Goal: Information Seeking & Learning: Learn about a topic

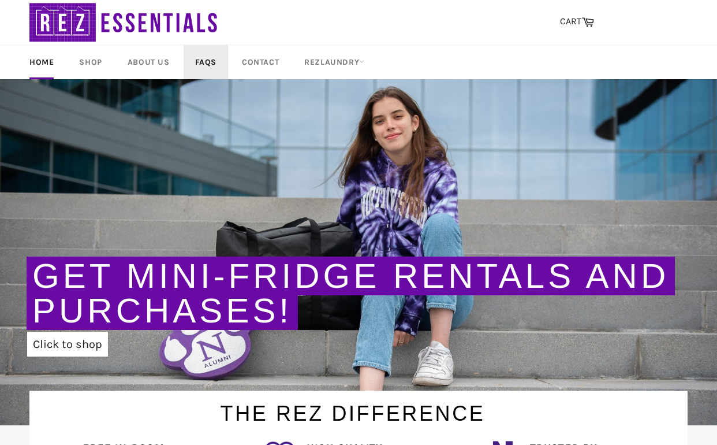
click at [212, 64] on link "FAQs" at bounding box center [206, 62] width 44 height 34
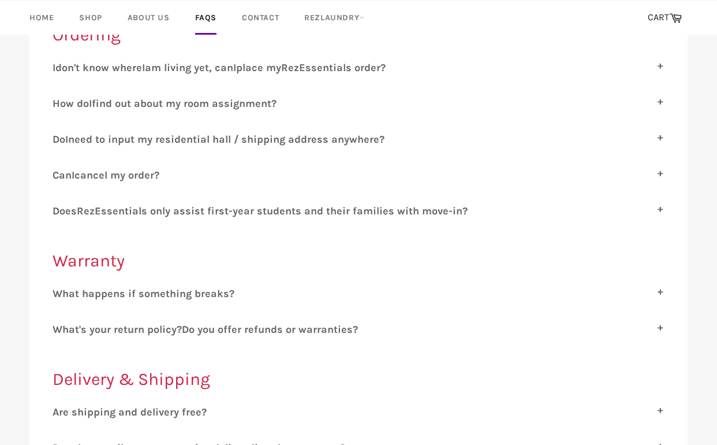
scroll to position [180, 0]
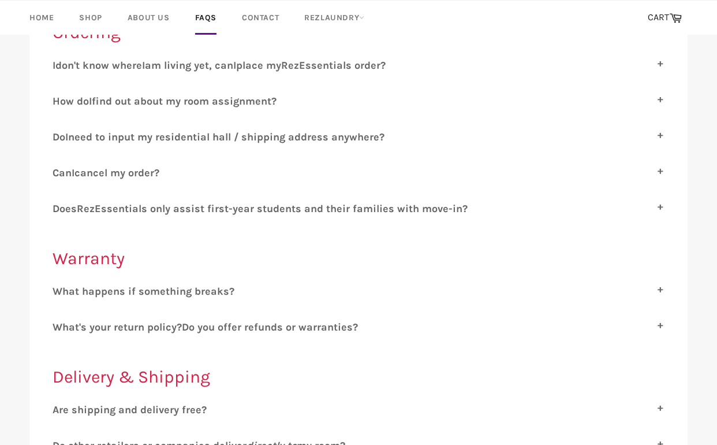
click at [151, 289] on span "hat happens if something breaks?" at bounding box center [148, 291] width 172 height 13
click at [60, 289] on input "W hat happens if something breaks?" at bounding box center [57, 289] width 8 height 8
checkbox input "true"
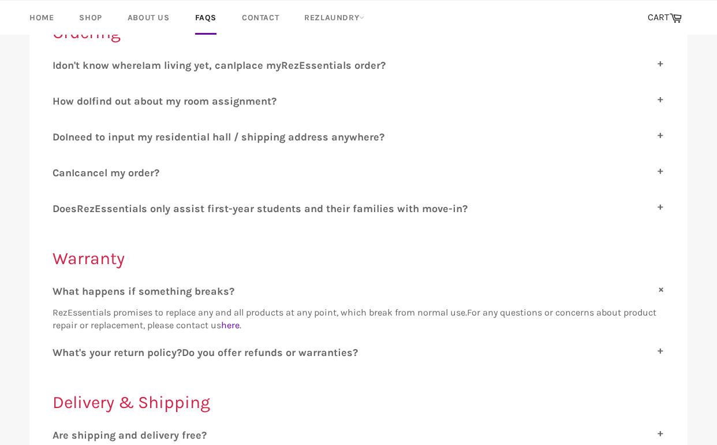
scroll to position [217, 0]
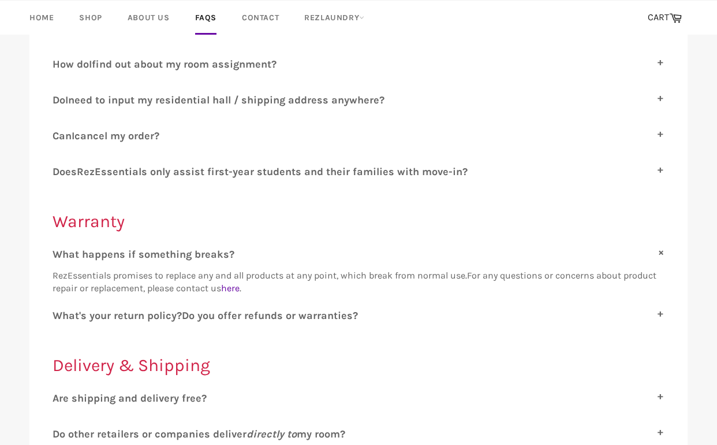
click at [232, 315] on span "o you offer refunds or warranties?" at bounding box center [273, 315] width 169 height 13
click at [60, 315] on input "W hat's your return policy? D o you offer refunds or warranties?" at bounding box center [57, 313] width 8 height 8
checkbox input "true"
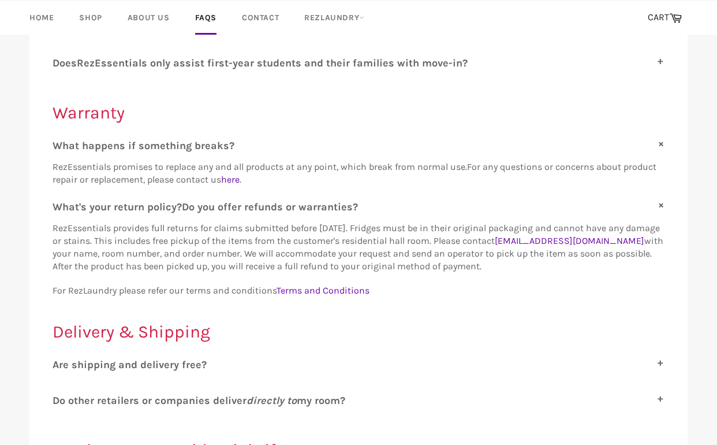
scroll to position [372, 0]
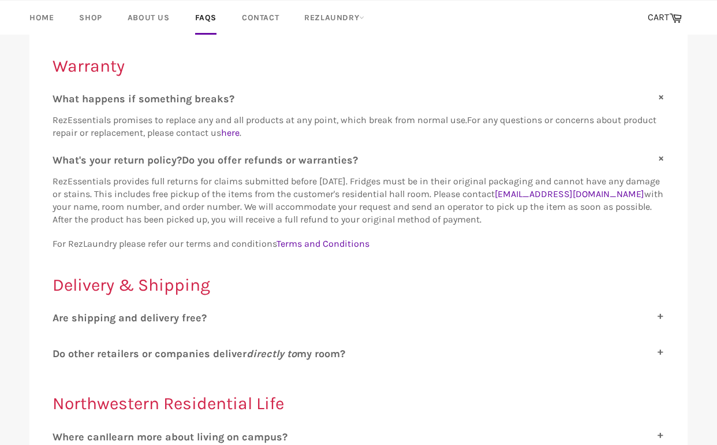
click at [232, 315] on label "A re shipping and delivery free?" at bounding box center [359, 317] width 612 height 13
click at [60, 315] on input "A re shipping and delivery free?" at bounding box center [57, 315] width 8 height 8
checkbox input "true"
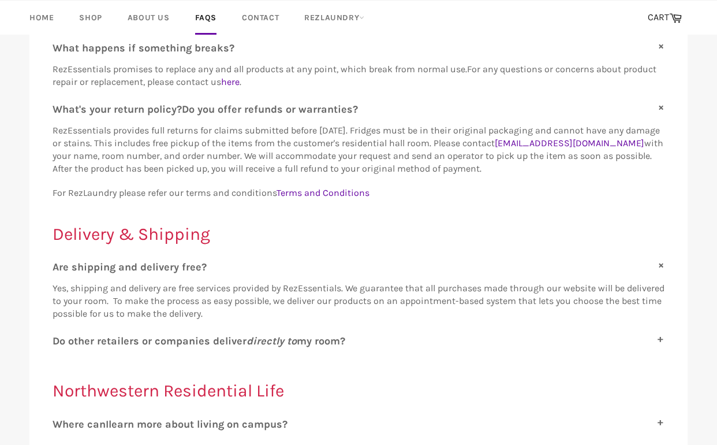
scroll to position [451, 0]
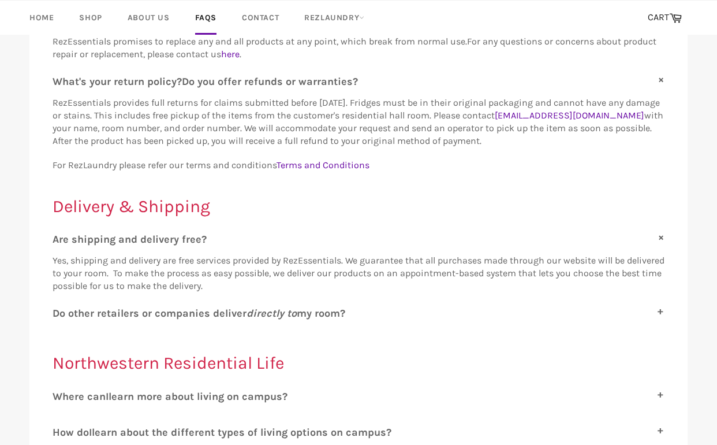
click at [232, 309] on span "o other retailers or companies deliver directly to my room?" at bounding box center [202, 313] width 286 height 13
click at [60, 309] on input "D o other retailers or companies deliver directly to my room?" at bounding box center [57, 311] width 8 height 8
checkbox input "true"
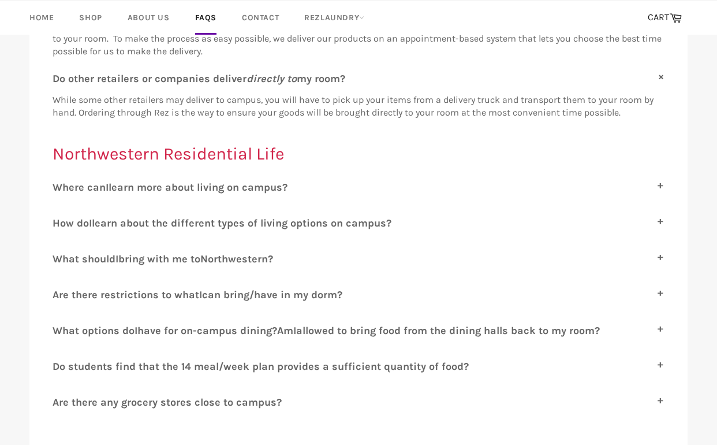
scroll to position [686, 0]
click at [233, 323] on span "have for on-campus dining?" at bounding box center [207, 329] width 140 height 13
click at [60, 323] on input "W hat options do I have for on-campus dining? A m I allowed to bring food from …" at bounding box center [57, 327] width 8 height 8
checkbox input "true"
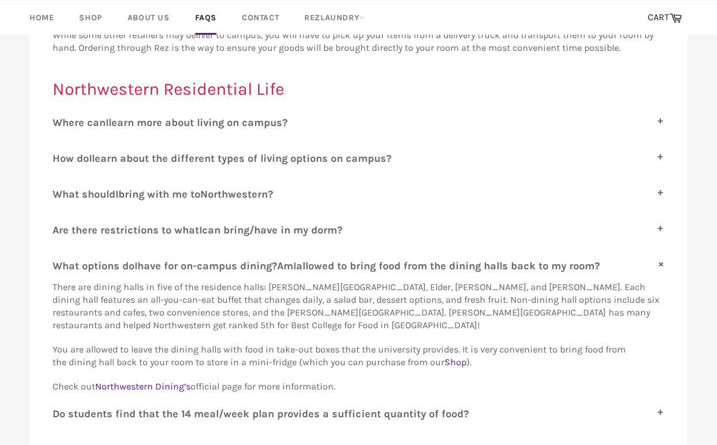
scroll to position [770, 0]
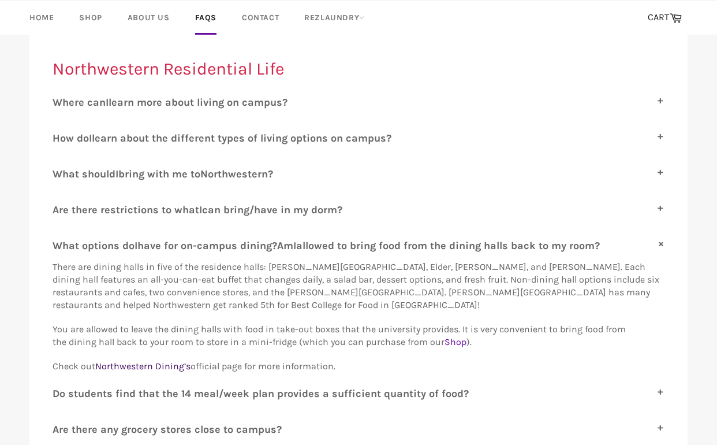
click at [162, 360] on span "Northwestern Dining’s" at bounding box center [142, 365] width 95 height 11
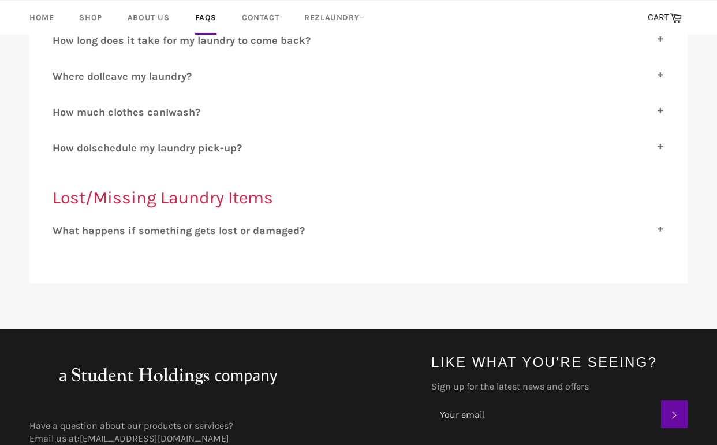
scroll to position [1513, 0]
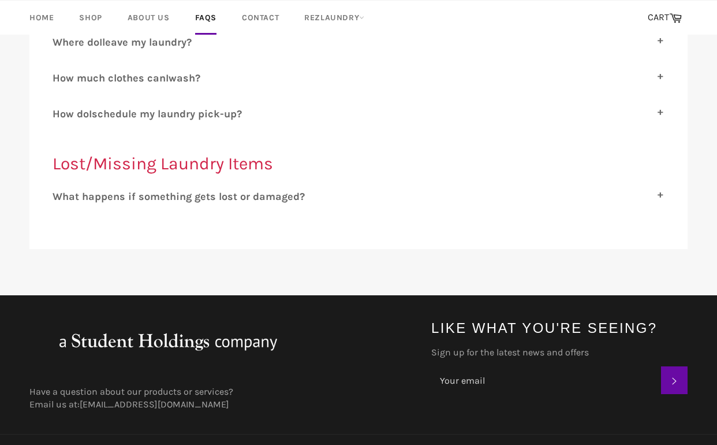
click at [176, 190] on div "W hat happens if something gets lost or damaged? We will take excellent care of…" at bounding box center [359, 200] width 612 height 21
click at [176, 190] on span "hat happens if something gets lost or damaged?" at bounding box center [183, 196] width 242 height 13
click at [60, 190] on input "W hat happens if something gets lost or damaged?" at bounding box center [57, 194] width 8 height 8
checkbox input "true"
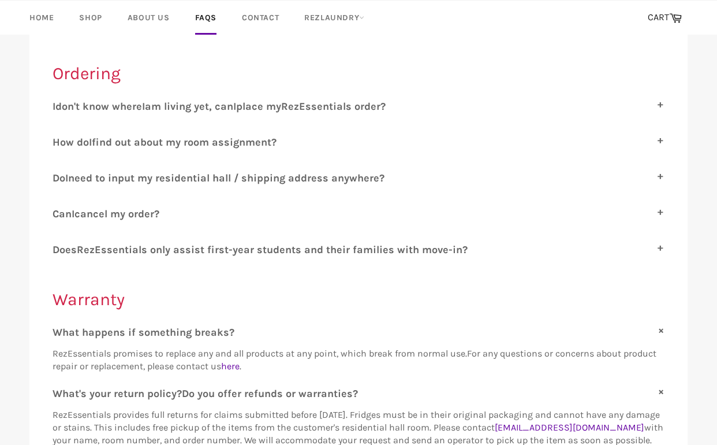
scroll to position [135, 0]
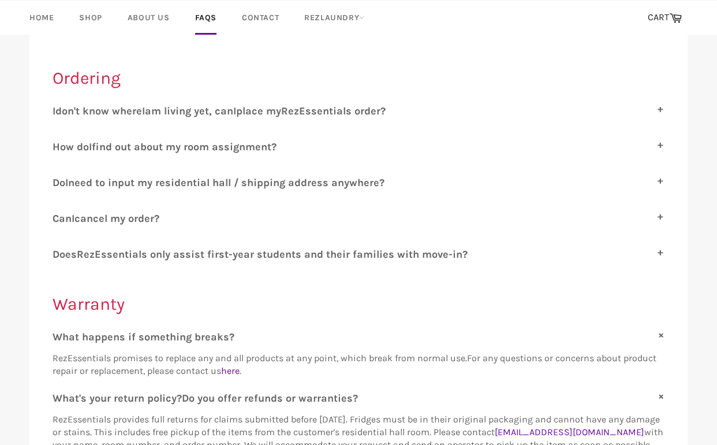
click at [152, 212] on span "cancel my order?" at bounding box center [116, 218] width 85 height 13
click at [60, 212] on input "C an I cancel my order?" at bounding box center [57, 216] width 8 height 8
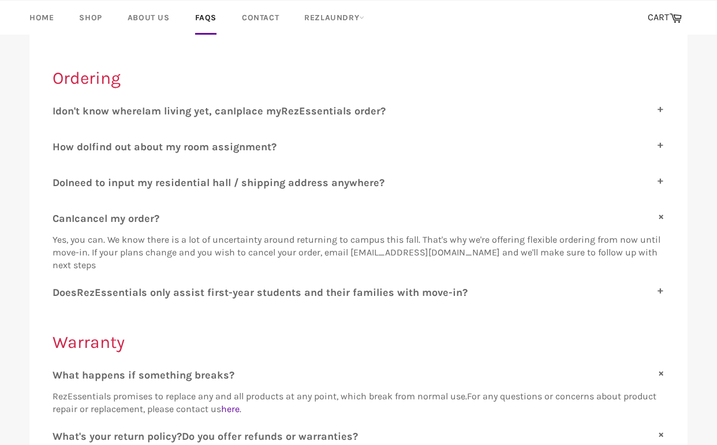
click at [150, 248] on span "Yes, you can. We know there is a lot of uncertainty around returning to campus …" at bounding box center [357, 252] width 608 height 36
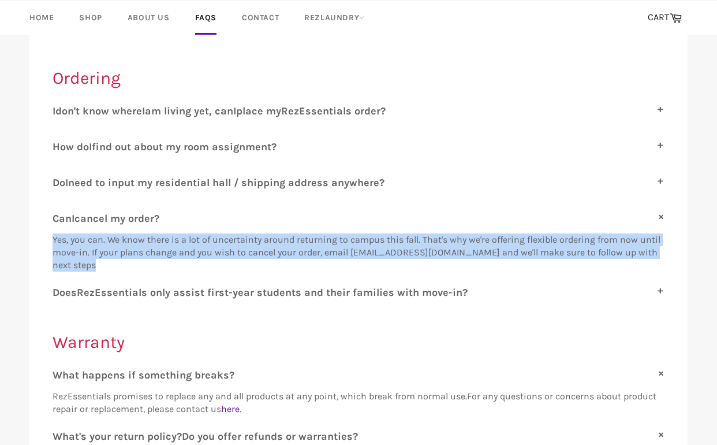
click at [150, 248] on span "Yes, you can. We know there is a lot of uncertainty around returning to campus …" at bounding box center [357, 252] width 608 height 36
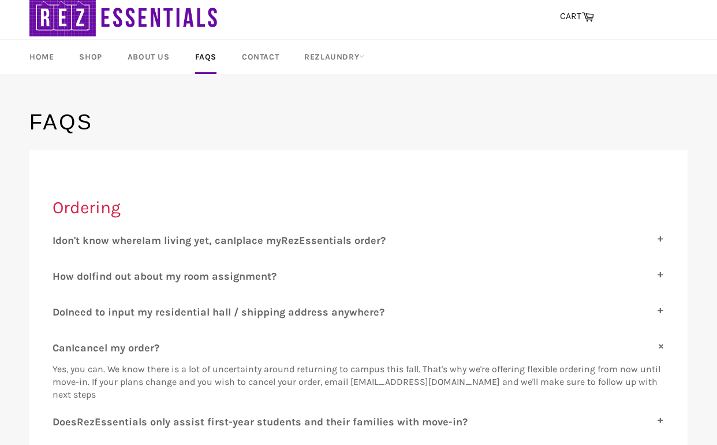
scroll to position [16, 0]
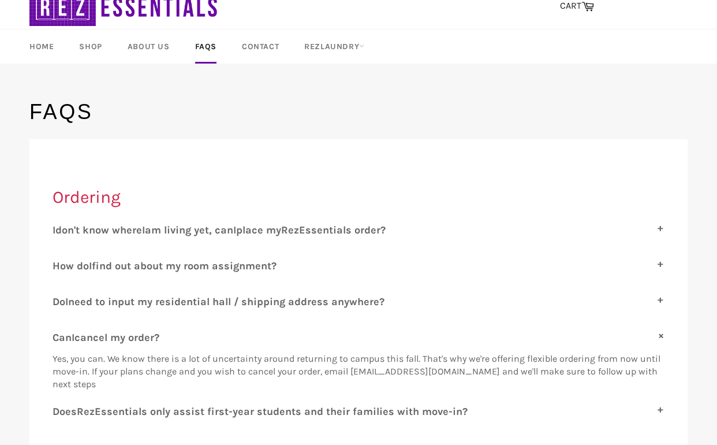
click at [223, 335] on label "C an I cancel my order?" at bounding box center [359, 337] width 612 height 13
click at [60, 335] on input "C an I cancel my order?" at bounding box center [57, 335] width 8 height 8
checkbox input "false"
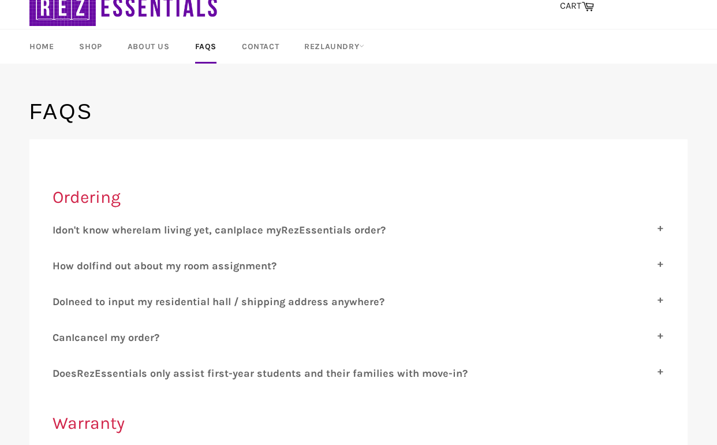
click at [218, 367] on span "ssentials only assist first-year students and their families with move-in?" at bounding box center [284, 373] width 367 height 13
click at [60, 367] on input "D oes R ez E ssentials only assist first-year students and their families with …" at bounding box center [57, 371] width 8 height 8
checkbox input "true"
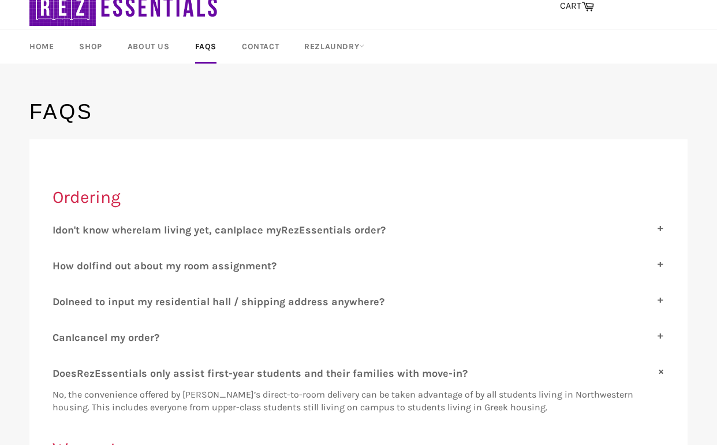
click at [299, 230] on span "ez" at bounding box center [293, 229] width 11 height 13
click at [60, 230] on input "I don't know where I am living yet, can I place my R ez E ssentials order?" at bounding box center [57, 227] width 8 height 8
checkbox input "true"
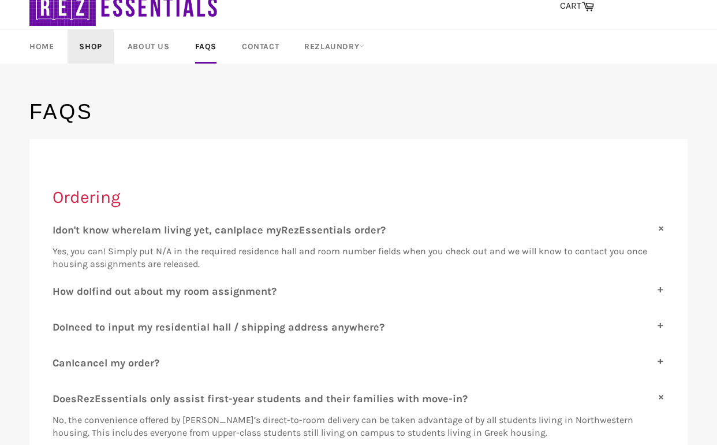
click at [91, 49] on link "Shop" at bounding box center [91, 46] width 46 height 34
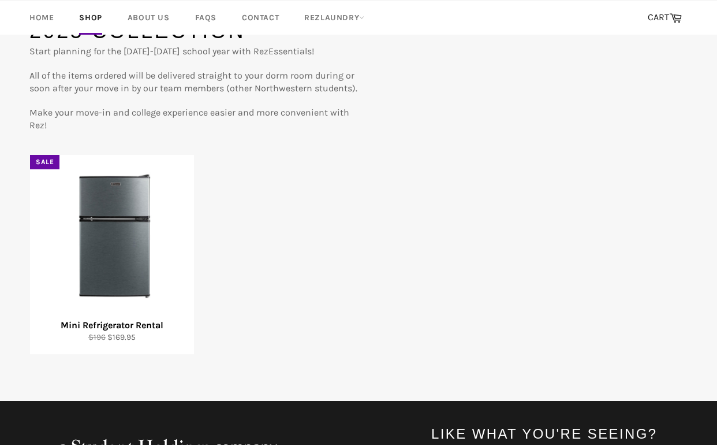
scroll to position [105, 0]
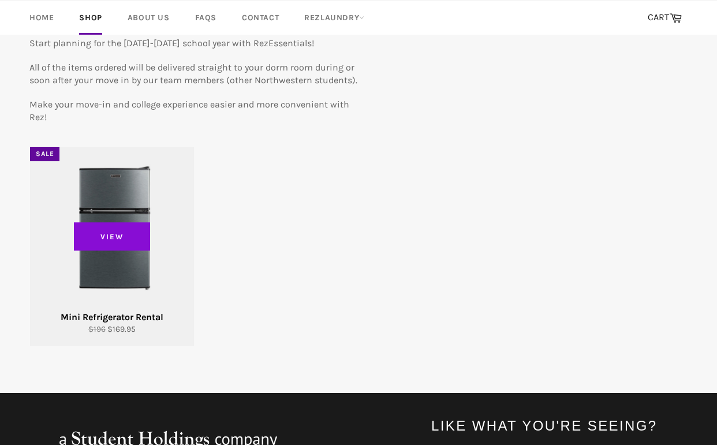
click at [127, 232] on span "View" at bounding box center [112, 236] width 76 height 29
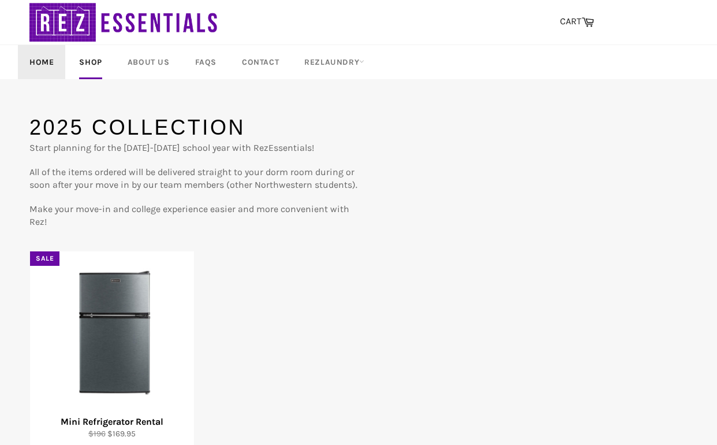
click at [32, 59] on link "Home" at bounding box center [41, 62] width 47 height 34
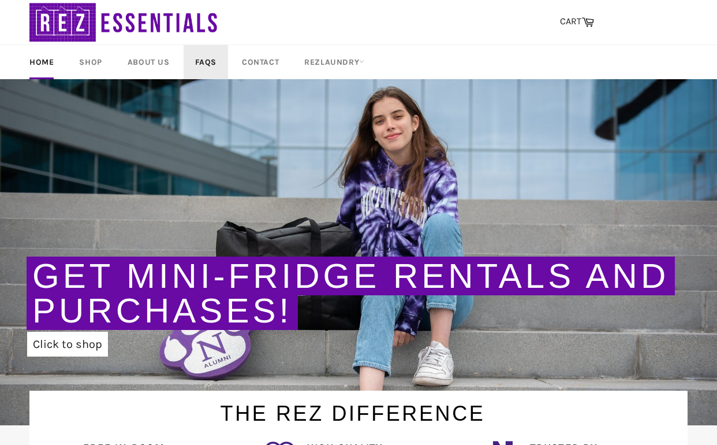
click at [203, 61] on link "FAQs" at bounding box center [206, 62] width 44 height 34
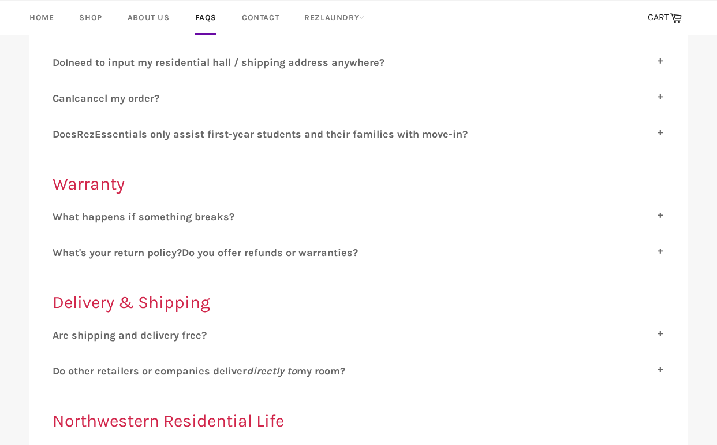
scroll to position [255, 0]
click at [167, 247] on span "hat's your return policy?" at bounding box center [122, 251] width 120 height 13
click at [60, 247] on input "W hat's your return policy? D o you offer refunds or warranties?" at bounding box center [57, 249] width 8 height 8
checkbox input "true"
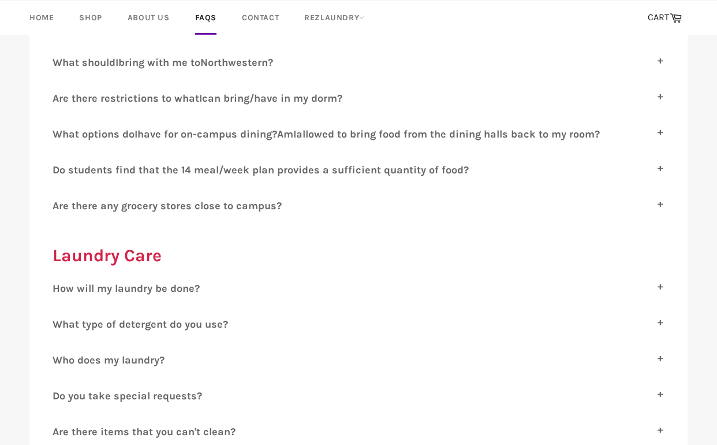
scroll to position [779, 0]
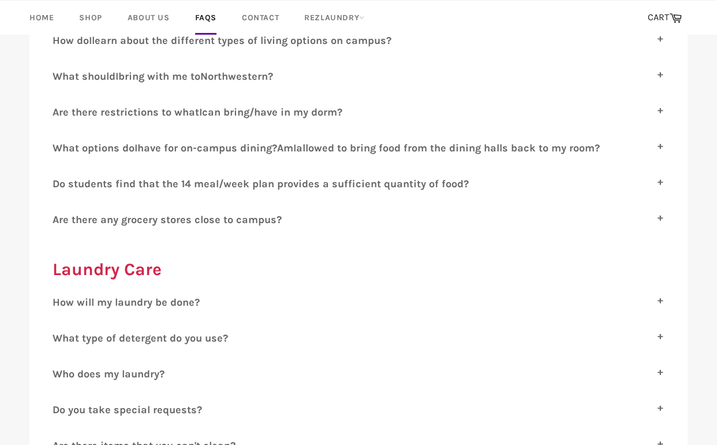
click at [154, 331] on span "hat type of detergent do you use?" at bounding box center [145, 337] width 166 height 13
click at [60, 331] on input "W hat type of detergent do you use?" at bounding box center [57, 335] width 8 height 8
checkbox input "true"
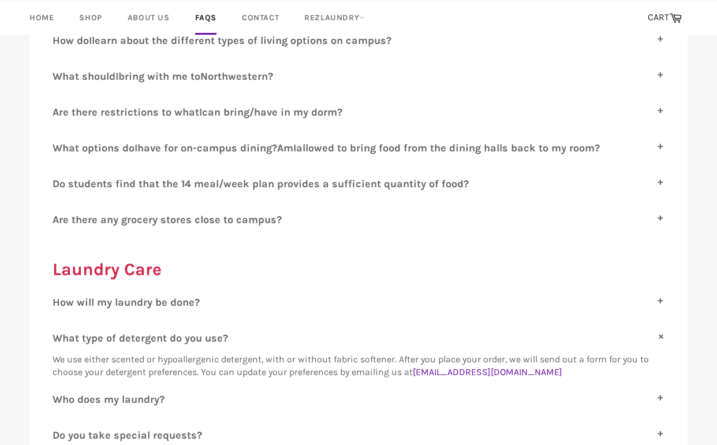
click at [222, 145] on span "have for on-campus dining?" at bounding box center [207, 147] width 140 height 13
click at [60, 145] on input "W hat options do I have for on-campus dining? A m I allowed to bring food from …" at bounding box center [57, 145] width 8 height 8
checkbox input "true"
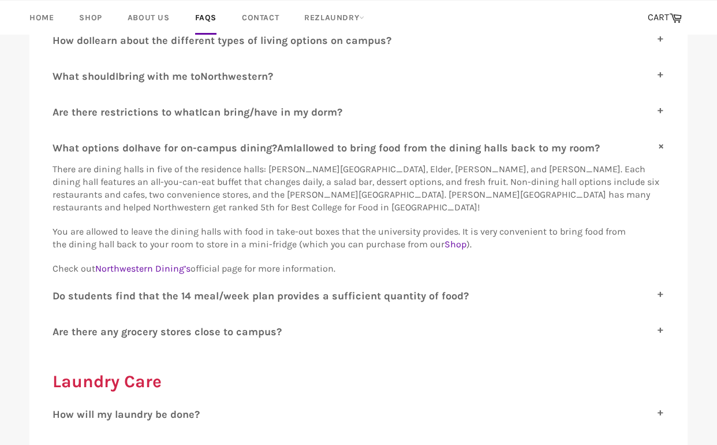
click at [160, 289] on span "o students find that the 14 meal/week plan provides a sufficient quantity of fo…" at bounding box center [263, 295] width 409 height 13
click at [60, 289] on input "D o students find that the 14 meal/week plan provides a sufficient quantity of …" at bounding box center [57, 293] width 8 height 8
checkbox input "true"
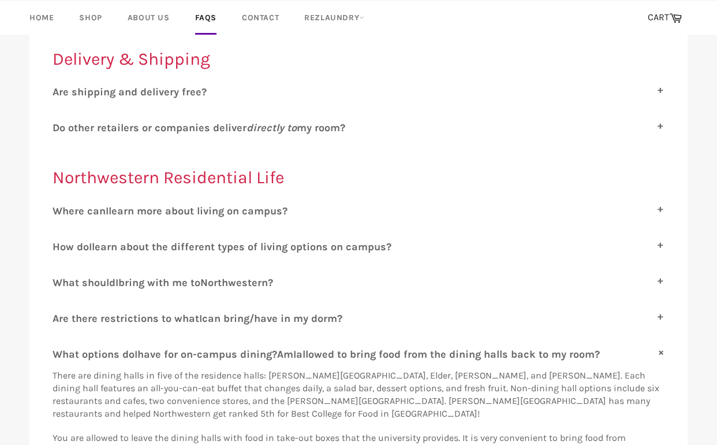
scroll to position [566, 0]
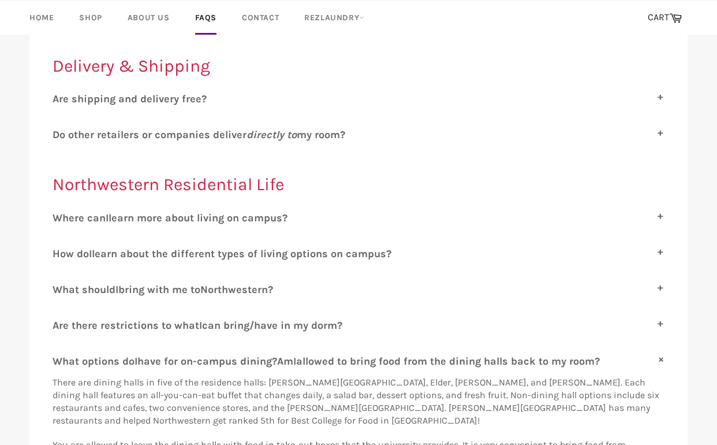
click at [182, 283] on span "bring with me to" at bounding box center [159, 289] width 82 height 13
click at [60, 283] on input "W hat should I bring with me to N orthwestern?" at bounding box center [57, 287] width 8 height 8
checkbox input "true"
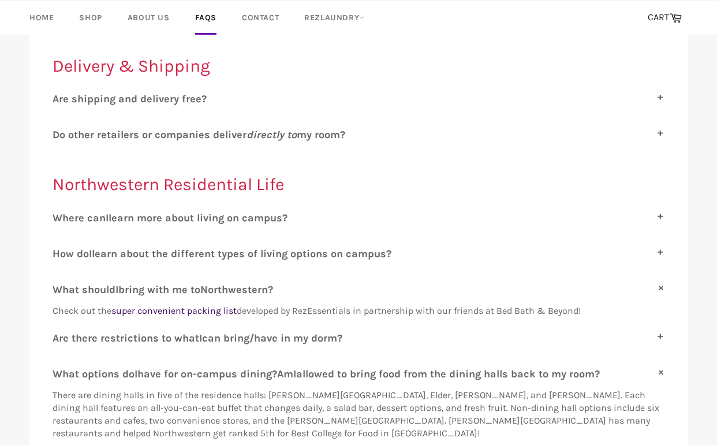
click at [187, 305] on link "super convenient packing list" at bounding box center [173, 310] width 125 height 11
